Goal: Communication & Community: Answer question/provide support

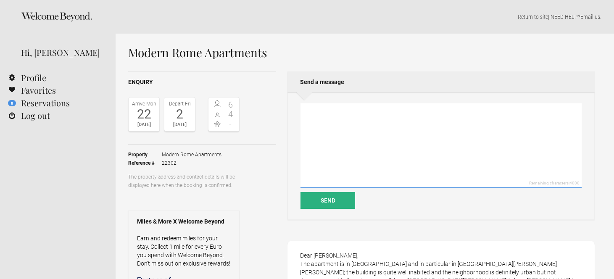
click at [341, 122] on textarea at bounding box center [441, 145] width 281 height 84
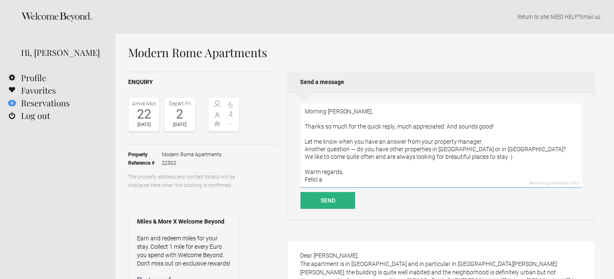
click at [305, 149] on textarea "Morning [PERSON_NAME], Thanks so much for the quick reply, much appreciated. An…" at bounding box center [441, 145] width 281 height 84
click at [305, 159] on textarea "Morning [PERSON_NAME], Thanks so much for the quick reply, much appreciated. An…" at bounding box center [441, 145] width 281 height 84
click at [320, 178] on textarea "Morning [PERSON_NAME], Thanks so much for the quick reply, much appreciated. An…" at bounding box center [441, 145] width 281 height 84
click at [351, 158] on textarea "Morning [PERSON_NAME], Thanks so much for the quick reply, much appreciated. An…" at bounding box center [441, 145] width 281 height 84
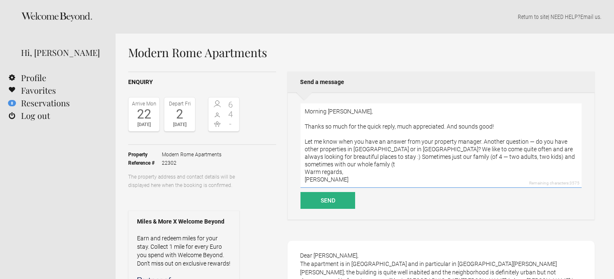
drag, startPoint x: 552, startPoint y: 158, endPoint x: 554, endPoint y: 164, distance: 5.6
click at [554, 164] on textarea "Morning [PERSON_NAME], Thanks so much for the quick reply, much appreciated. An…" at bounding box center [441, 145] width 281 height 84
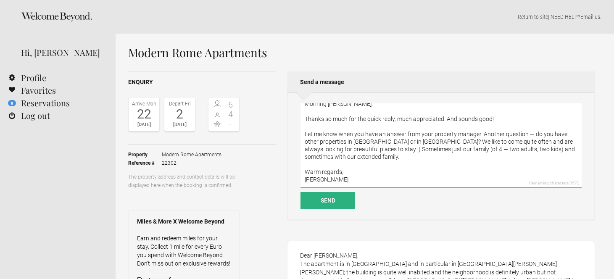
click at [325, 121] on textarea "Morning [PERSON_NAME], Thanks so much for the quick reply, much appreciated. An…" at bounding box center [441, 145] width 281 height 84
drag, startPoint x: 467, startPoint y: 119, endPoint x: 454, endPoint y: 119, distance: 12.6
click at [455, 119] on textarea "Morning [PERSON_NAME], Thank you so much for the quick reply, much appreciated.…" at bounding box center [441, 145] width 281 height 84
type textarea "Morning [PERSON_NAME], Thank you so much for the quick reply, much appreciated.…"
click at [334, 204] on button "Send" at bounding box center [328, 200] width 55 height 17
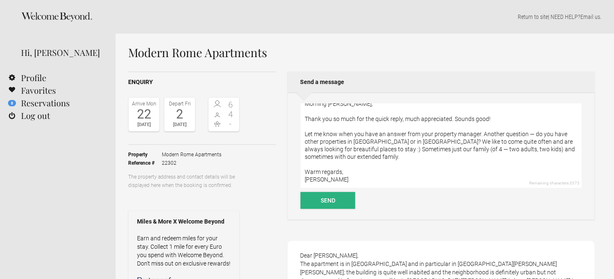
scroll to position [0, 0]
